Goal: Information Seeking & Learning: Learn about a topic

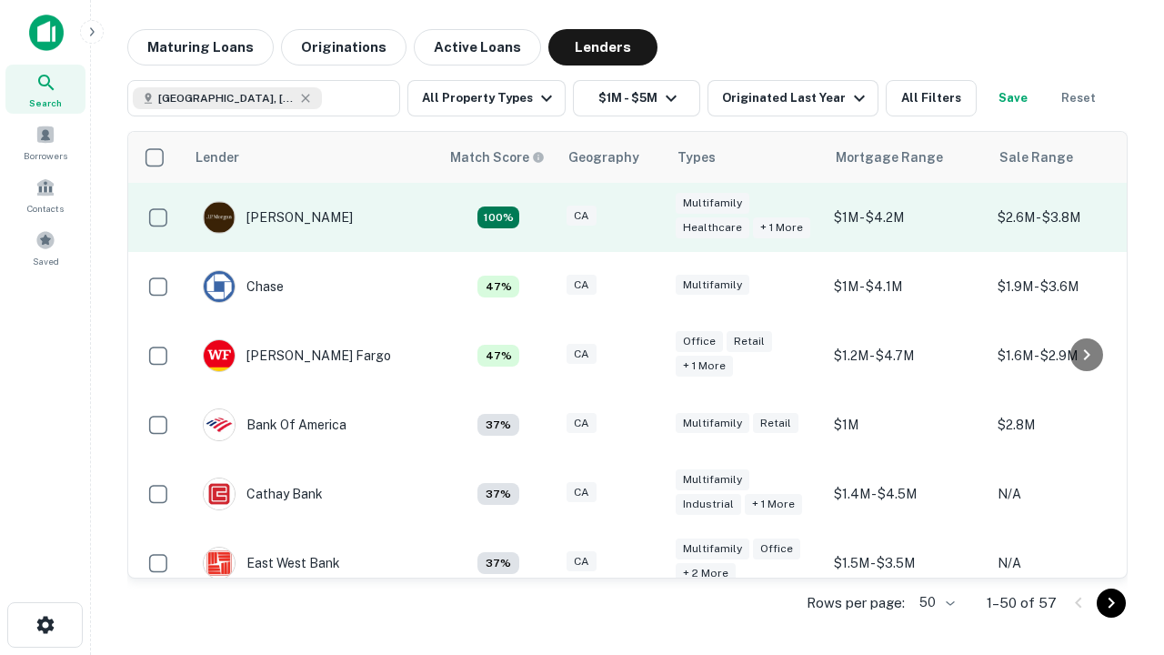
click at [645, 217] on div "CA" at bounding box center [611, 217] width 91 height 25
